Goal: Task Accomplishment & Management: Manage account settings

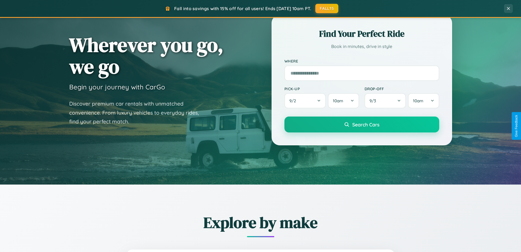
scroll to position [377, 0]
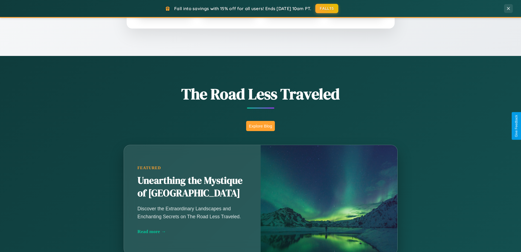
click at [261, 126] on button "Explore Blog" at bounding box center [260, 126] width 29 height 10
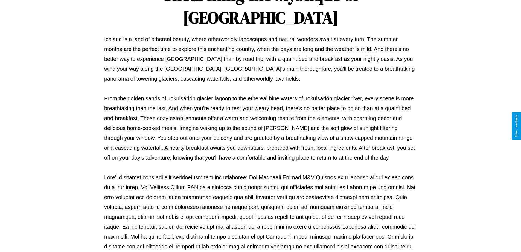
scroll to position [177, 0]
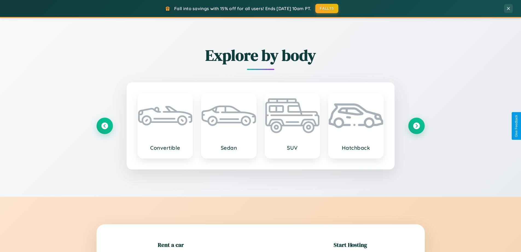
scroll to position [118, 0]
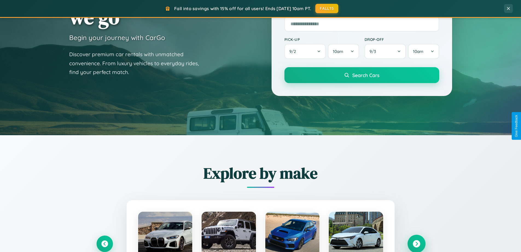
click at [417, 243] on icon at bounding box center [416, 243] width 7 height 7
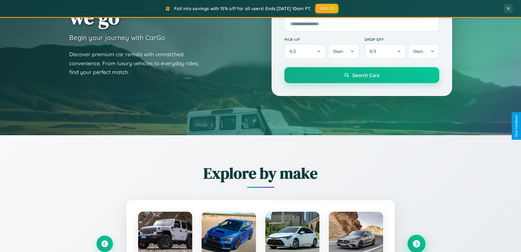
click at [417, 243] on icon at bounding box center [416, 243] width 7 height 7
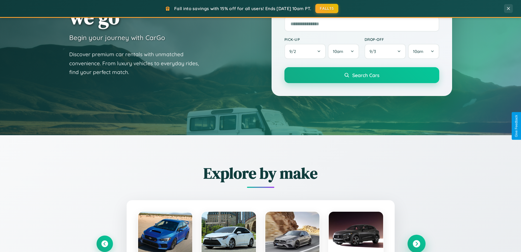
scroll to position [0, 0]
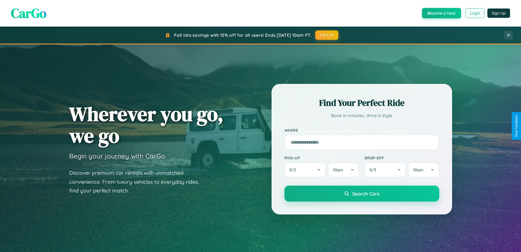
click at [475, 13] on button "Login" at bounding box center [475, 13] width 19 height 10
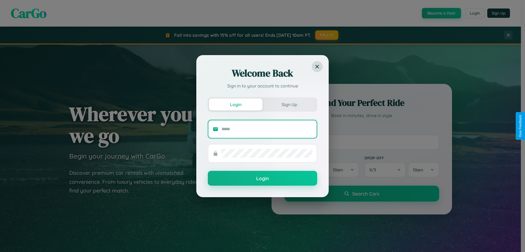
click at [267, 129] on input "text" at bounding box center [267, 129] width 91 height 9
type input "**********"
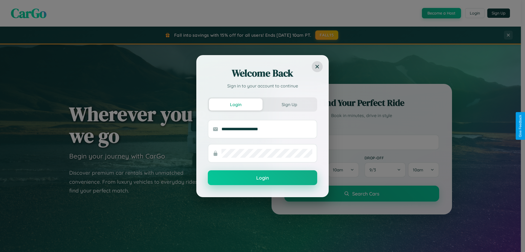
click at [263, 178] on button "Login" at bounding box center [262, 177] width 109 height 15
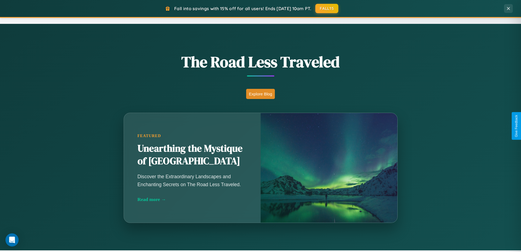
scroll to position [16, 0]
